Goal: Obtain resource: Obtain resource

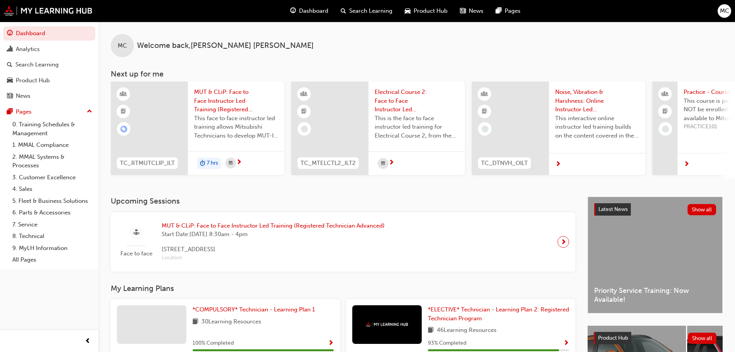
click at [416, 14] on span "Product Hub" at bounding box center [431, 11] width 34 height 9
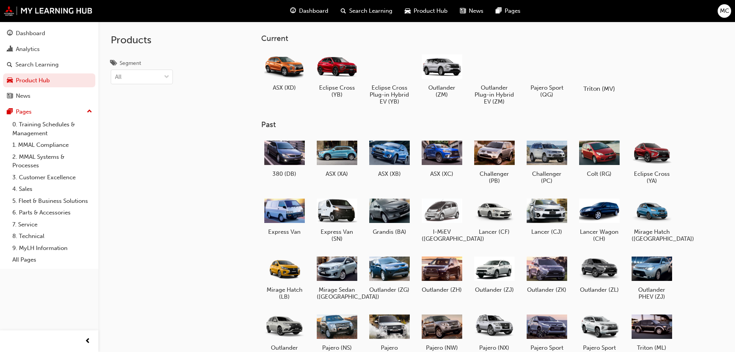
click at [607, 72] on div at bounding box center [599, 66] width 43 height 31
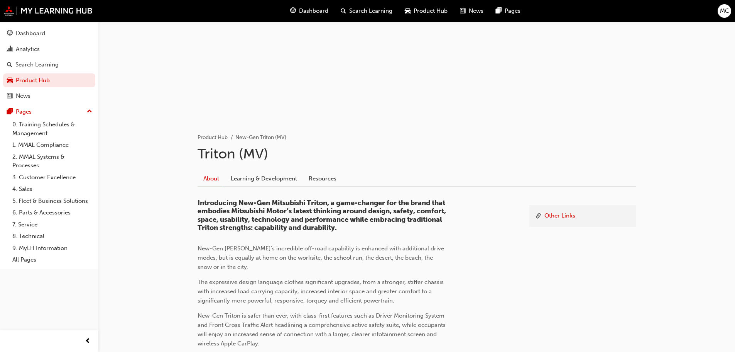
scroll to position [55, 0]
click at [310, 175] on link "Resources" at bounding box center [322, 179] width 39 height 15
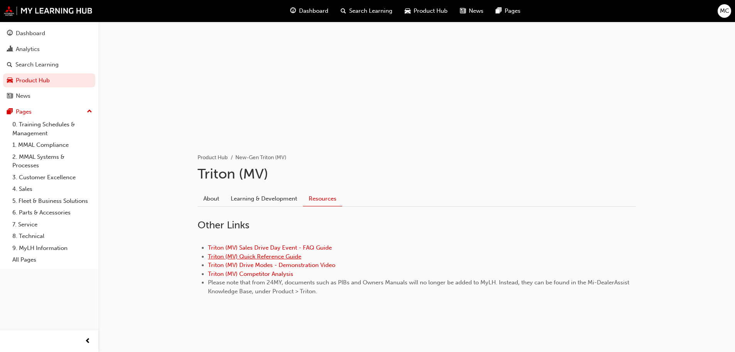
click at [287, 257] on link "Triton (MV) Quick Reference Guide" at bounding box center [254, 256] width 93 height 7
